Goal: Information Seeking & Learning: Learn about a topic

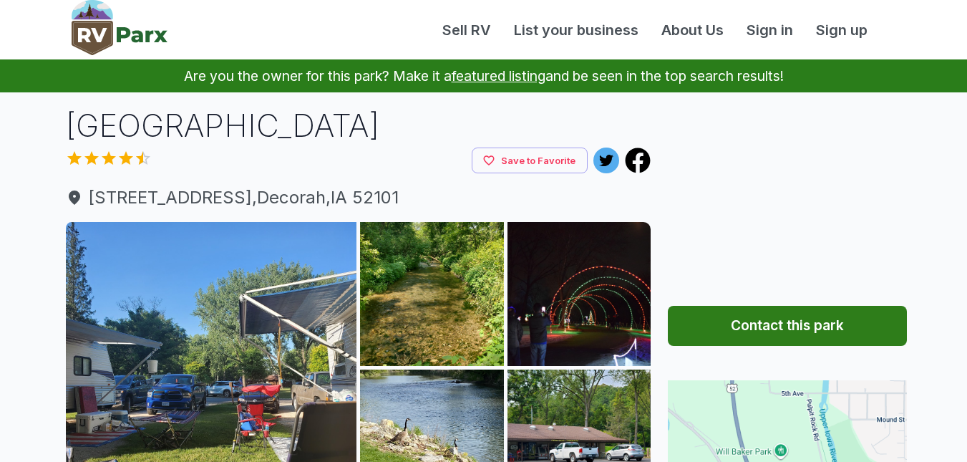
scroll to position [193, 0]
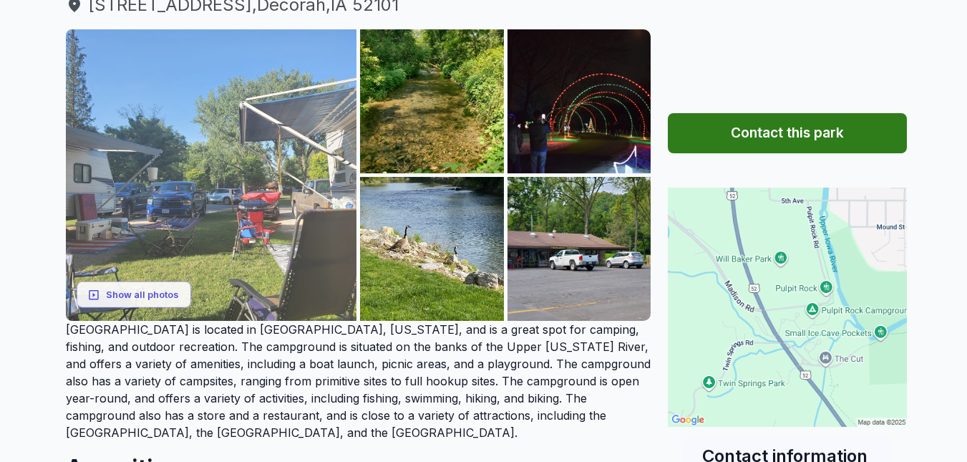
click at [243, 130] on img at bounding box center [211, 174] width 291 height 291
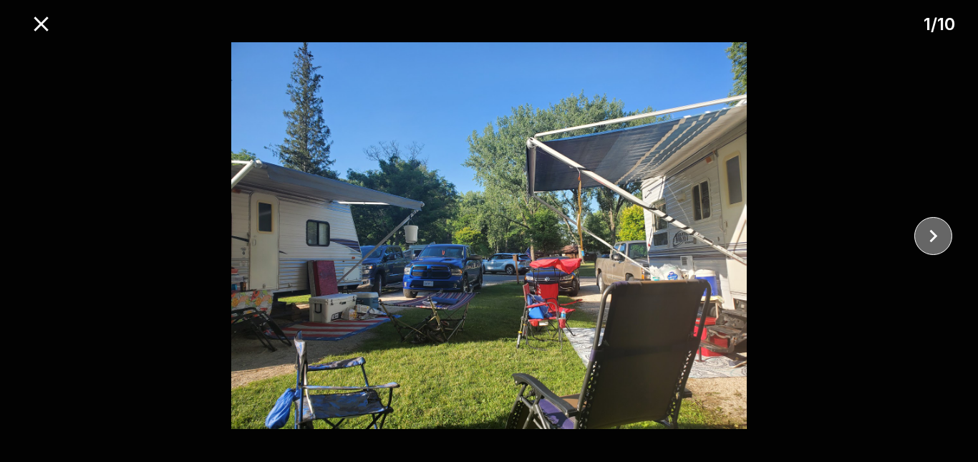
click at [933, 240] on icon "close" at bounding box center [932, 235] width 25 height 25
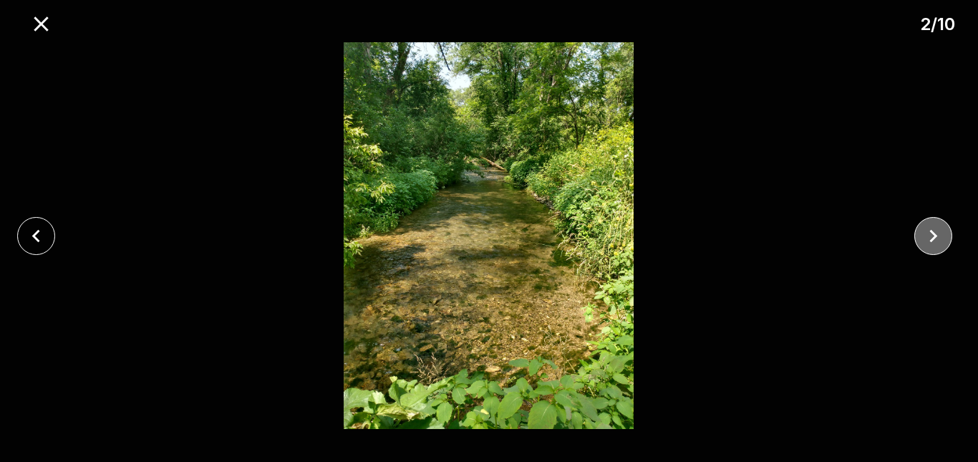
click at [933, 240] on icon "close" at bounding box center [932, 235] width 25 height 25
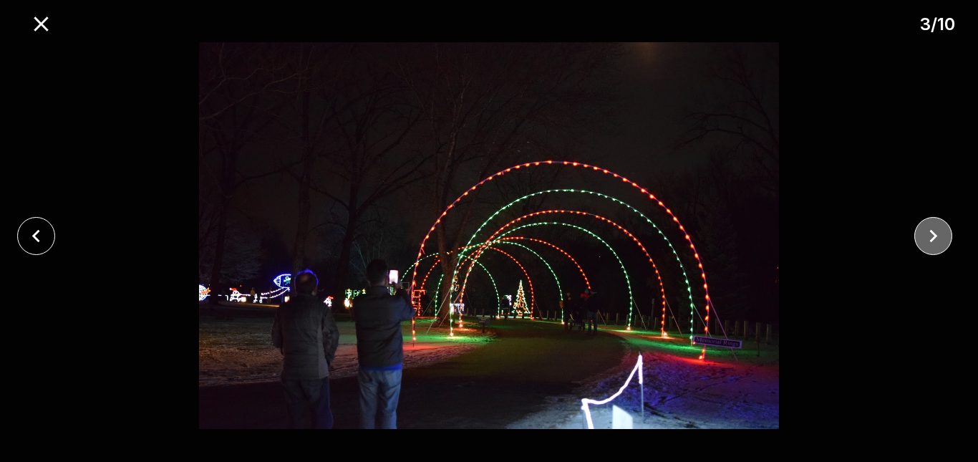
click at [933, 240] on icon "close" at bounding box center [932, 235] width 25 height 25
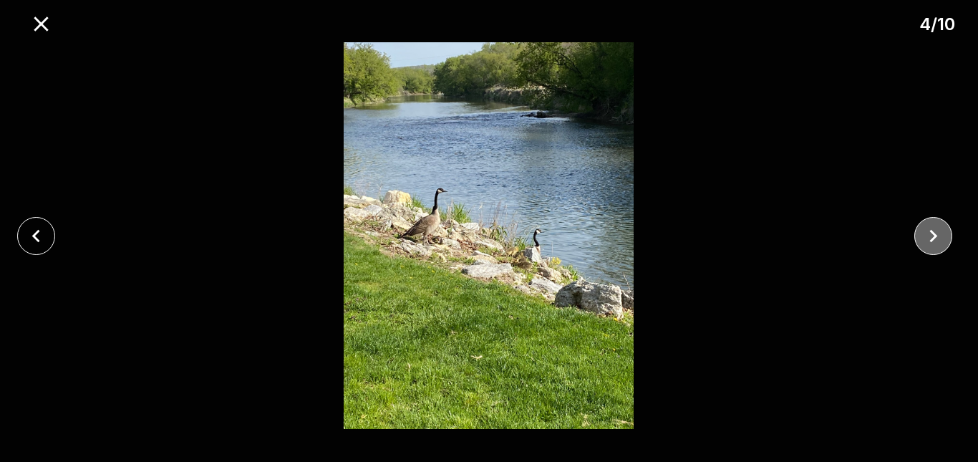
click at [933, 240] on icon "close" at bounding box center [932, 235] width 25 height 25
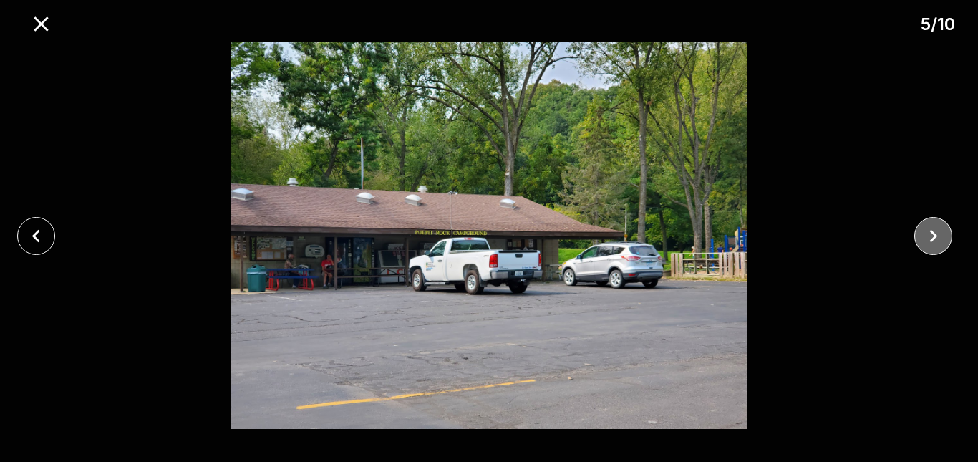
click at [933, 240] on icon "close" at bounding box center [932, 235] width 25 height 25
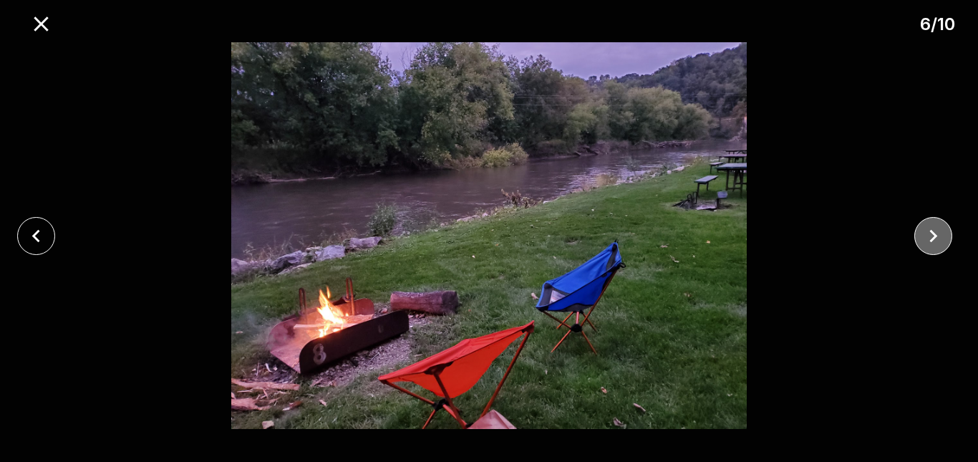
click at [933, 240] on icon "close" at bounding box center [932, 235] width 25 height 25
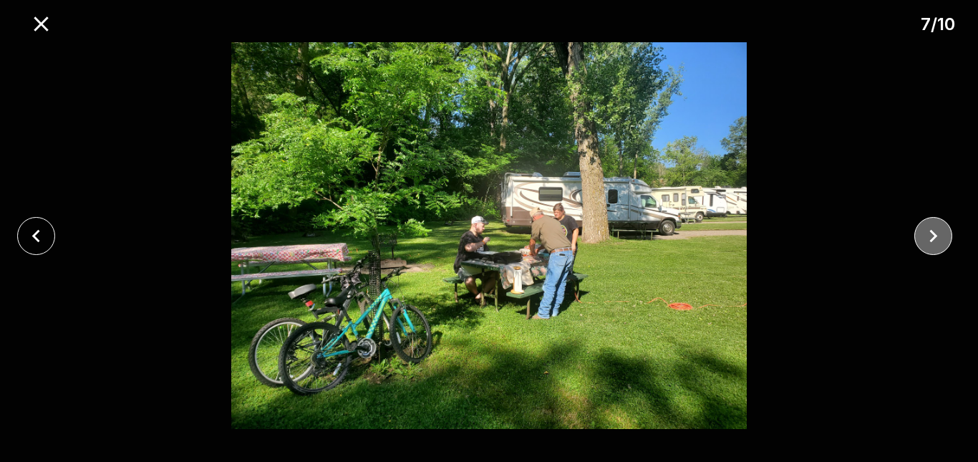
click at [933, 240] on icon "close" at bounding box center [932, 235] width 25 height 25
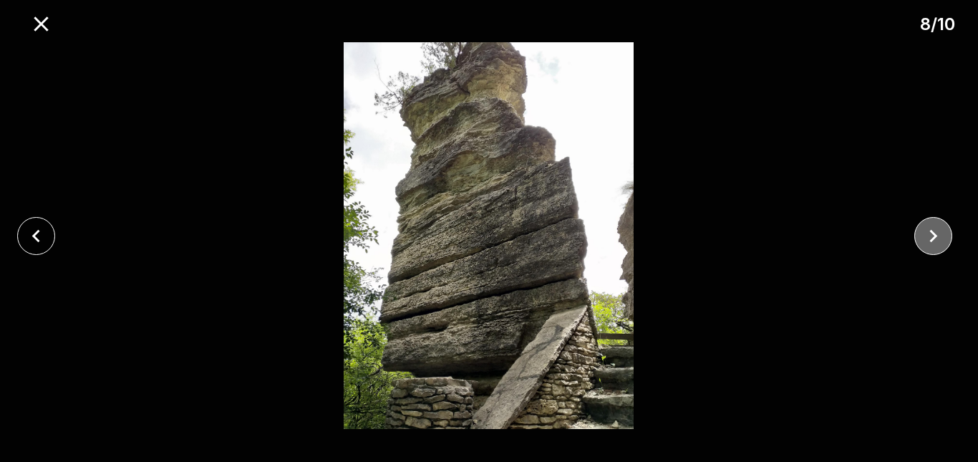
click at [933, 240] on icon "close" at bounding box center [932, 235] width 25 height 25
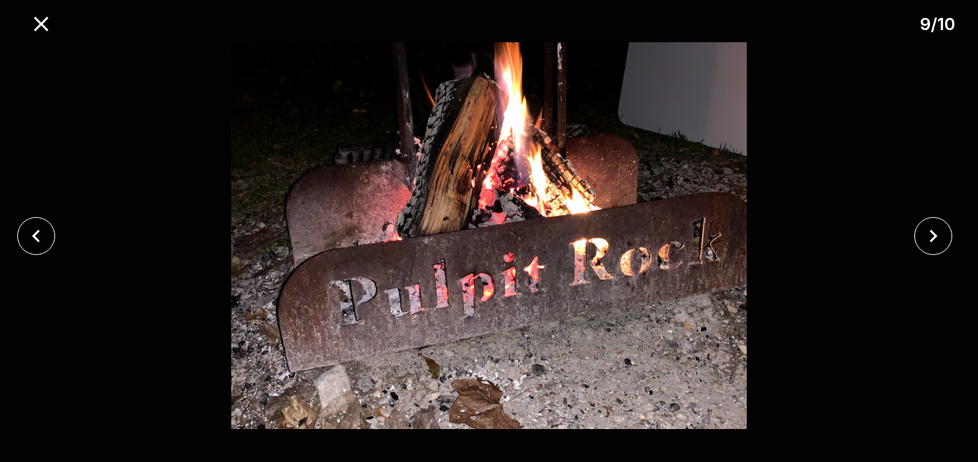
click at [4, 233] on div at bounding box center [41, 236] width 82 height 38
click at [23, 235] on button "close" at bounding box center [36, 236] width 38 height 38
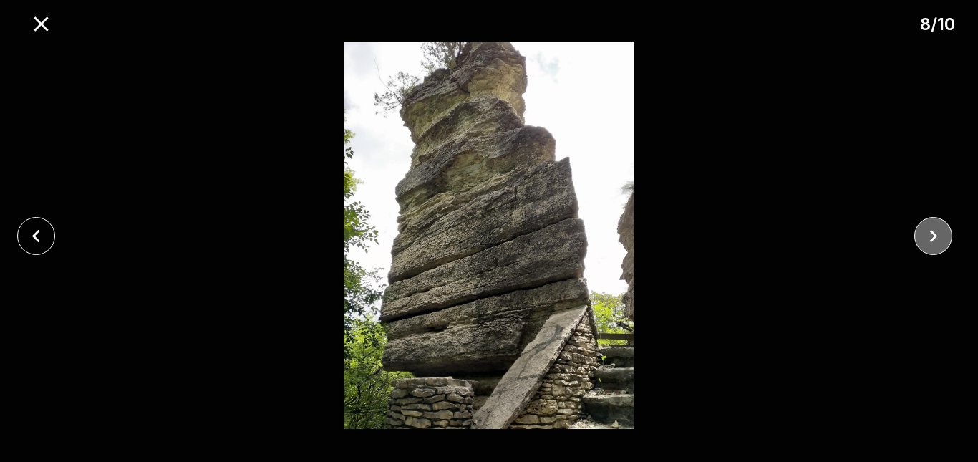
click at [927, 238] on icon "close" at bounding box center [932, 235] width 25 height 25
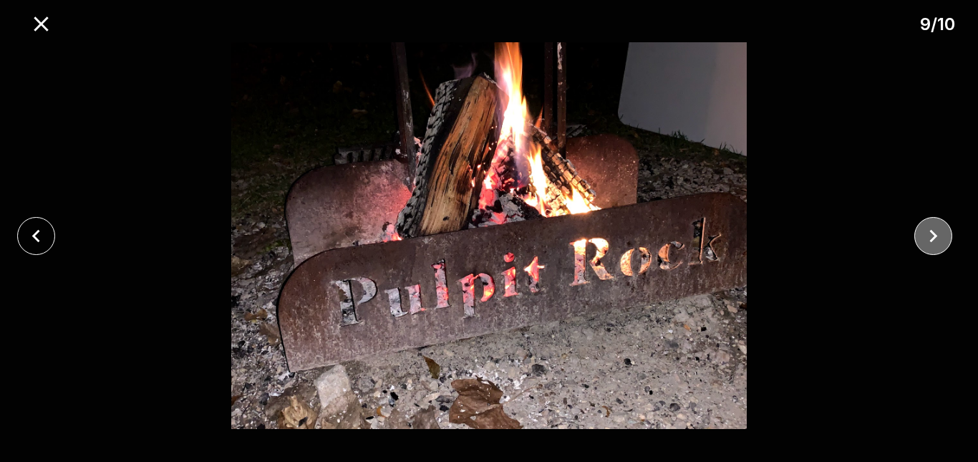
click at [927, 238] on icon "close" at bounding box center [932, 235] width 25 height 25
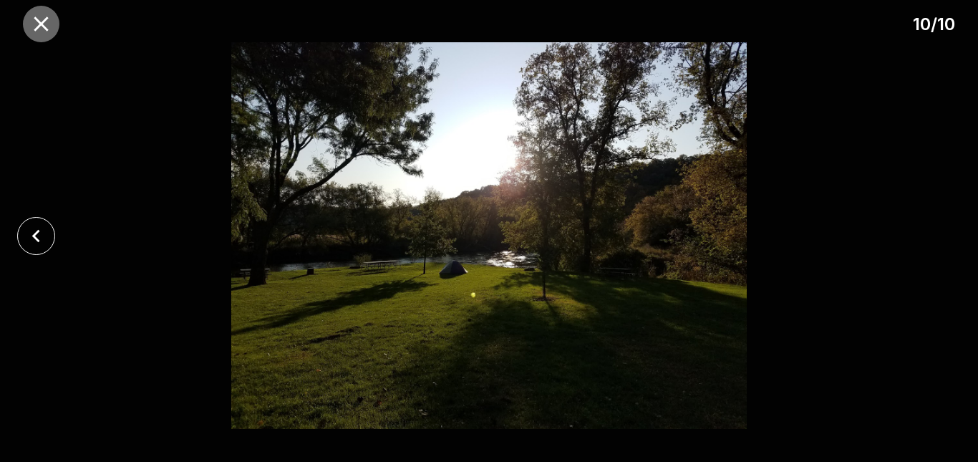
click at [46, 21] on icon "close" at bounding box center [41, 23] width 14 height 14
